Goal: Find specific page/section: Find specific page/section

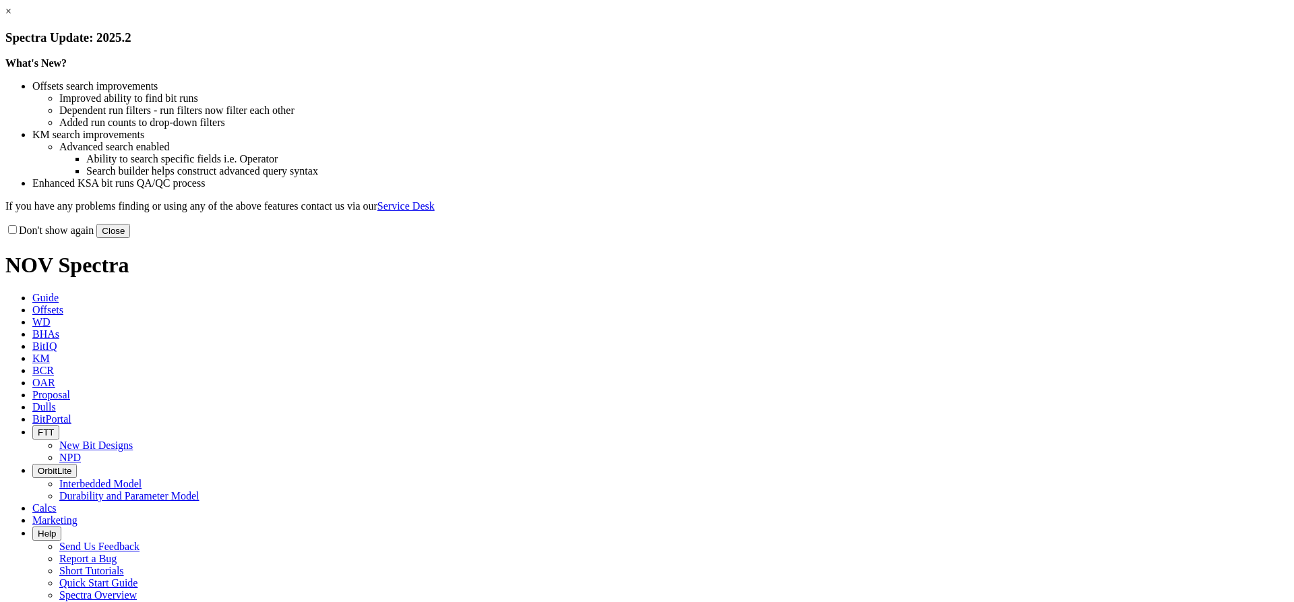
click at [910, 45] on h3 "Spectra Update: 2025.2" at bounding box center [646, 37] width 1283 height 15
click at [11, 17] on link "×" at bounding box center [8, 10] width 6 height 11
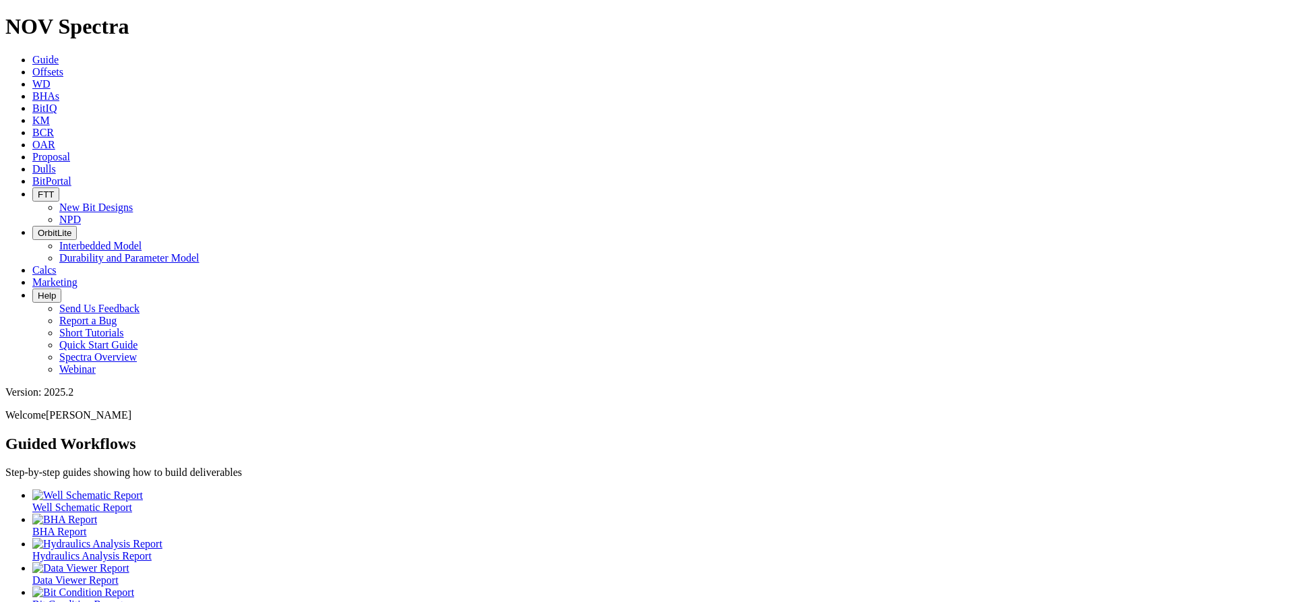
click at [56, 163] on span "Dulls" at bounding box center [44, 168] width 24 height 11
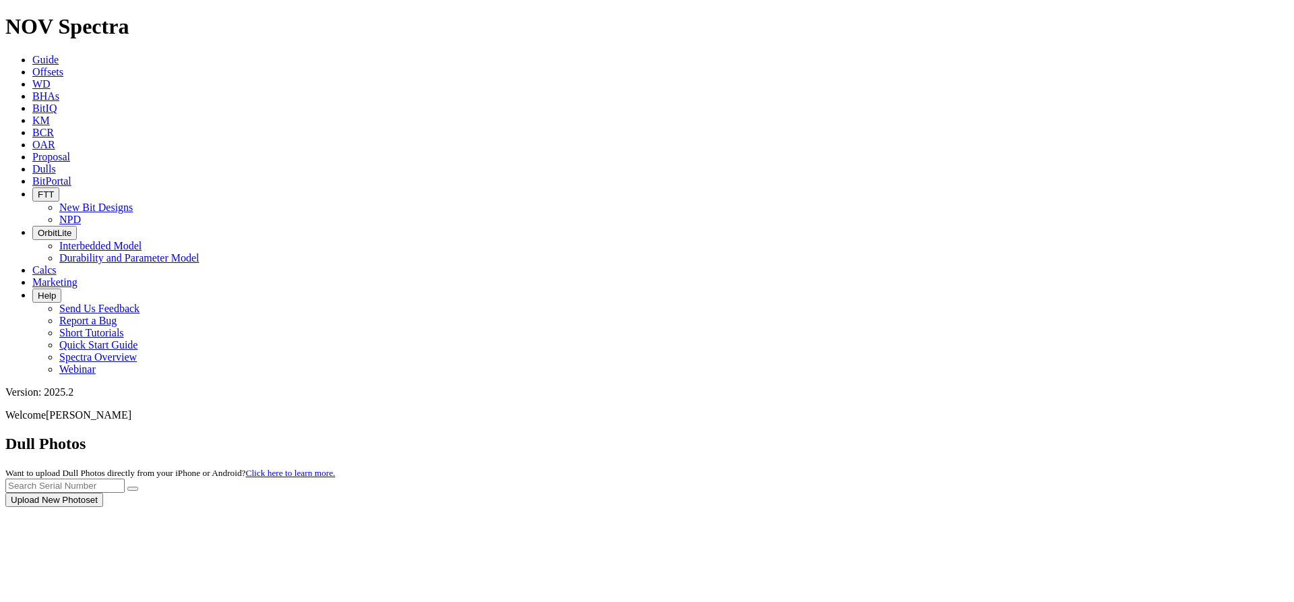
click at [1013, 507] on div at bounding box center [646, 507] width 1283 height 0
click at [125, 478] on input "text" at bounding box center [64, 485] width 119 height 14
type input "A313969"
click at [127, 486] on button "submit" at bounding box center [132, 488] width 11 height 4
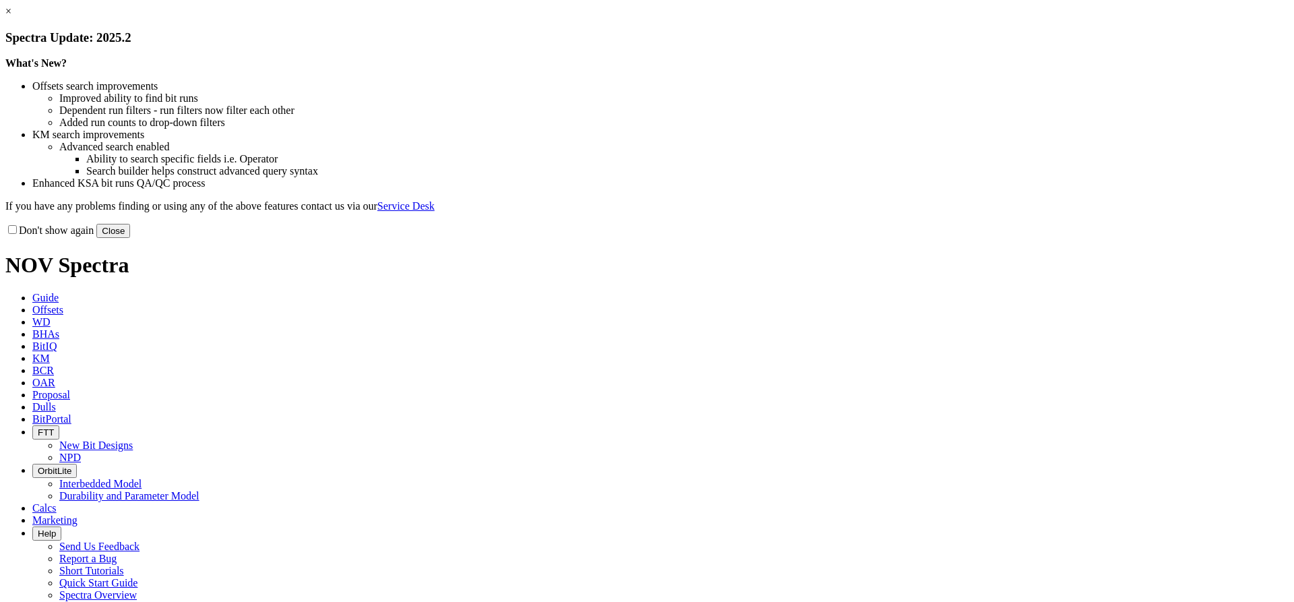
click at [11, 17] on link "×" at bounding box center [8, 10] width 6 height 11
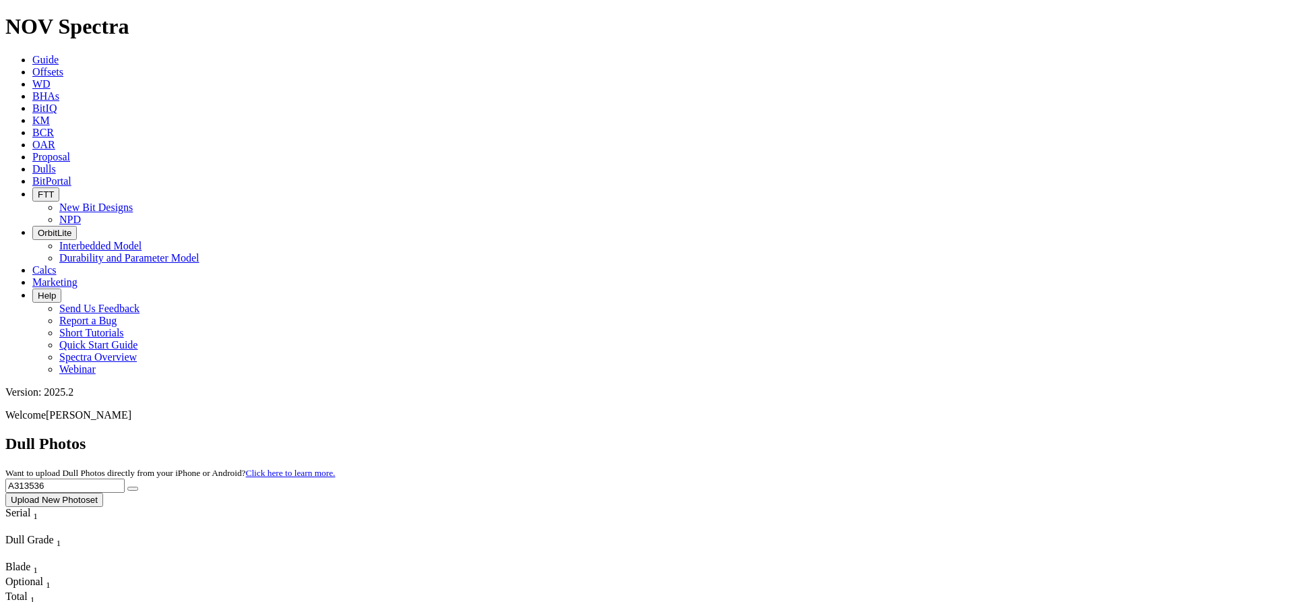
click at [125, 478] on input "A313536" at bounding box center [64, 485] width 119 height 14
type input "A313182"
click at [127, 486] on button "submit" at bounding box center [132, 488] width 11 height 4
